Goal: Task Accomplishment & Management: Manage account settings

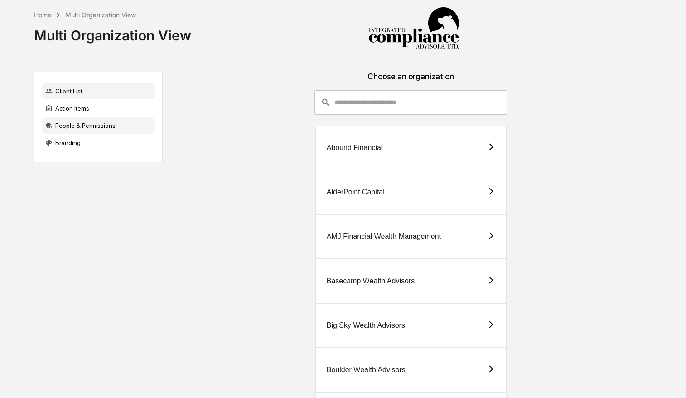
click at [75, 124] on div "People & Permissions" at bounding box center [98, 125] width 113 height 16
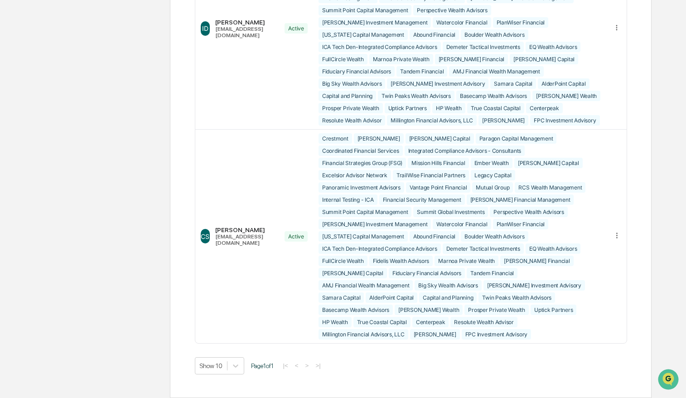
scroll to position [1651, 0]
click at [618, 232] on icon at bounding box center [616, 235] width 9 height 9
click at [606, 260] on div "Change Status" at bounding box center [581, 264] width 63 height 9
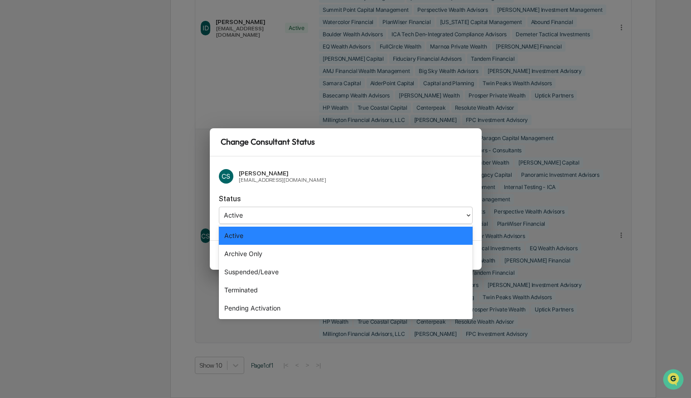
click at [307, 216] on div at bounding box center [342, 215] width 236 height 10
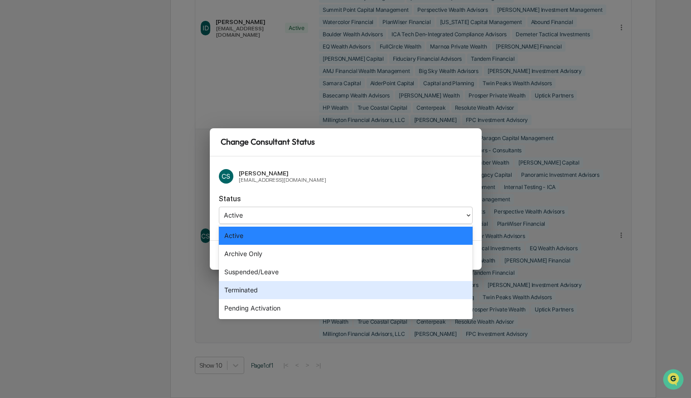
click at [299, 281] on div "Terminated" at bounding box center [346, 290] width 254 height 18
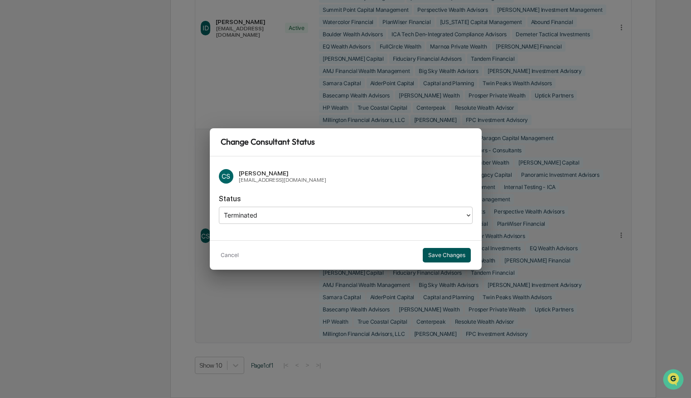
click at [431, 252] on button "Save Changes" at bounding box center [446, 255] width 48 height 14
click at [451, 254] on button "Save Changes" at bounding box center [446, 255] width 48 height 14
click at [445, 255] on button "Save Changes" at bounding box center [446, 255] width 48 height 14
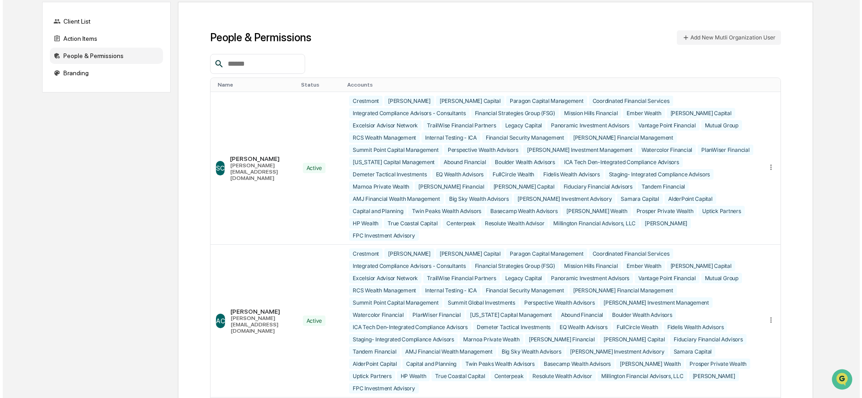
scroll to position [0, 0]
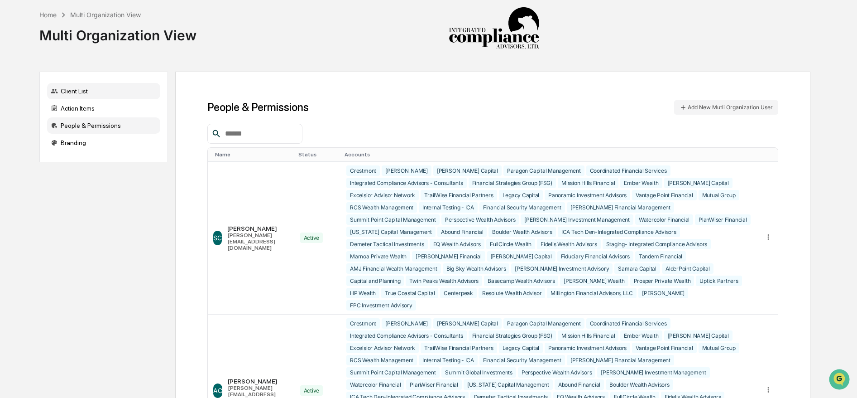
click at [73, 86] on div "Client List" at bounding box center [103, 91] width 113 height 16
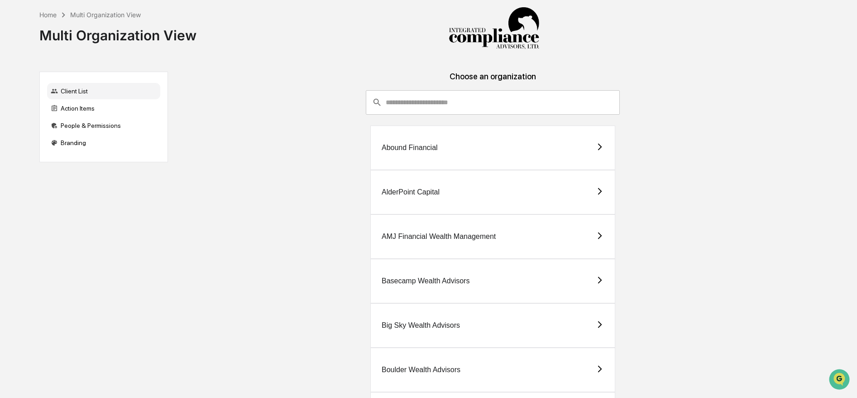
click at [419, 100] on input "consultant-dashboard__filter-organizations-search-bar" at bounding box center [503, 102] width 234 height 24
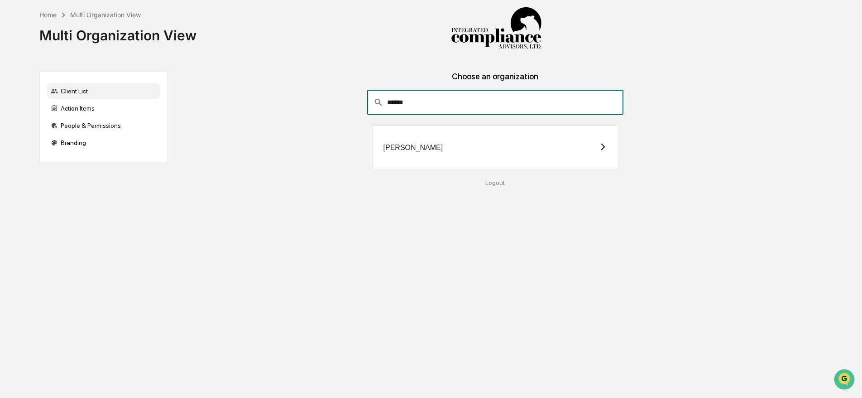
type input "******"
click at [491, 144] on div "[PERSON_NAME]" at bounding box center [495, 147] width 247 height 44
